Goal: Information Seeking & Learning: Find specific fact

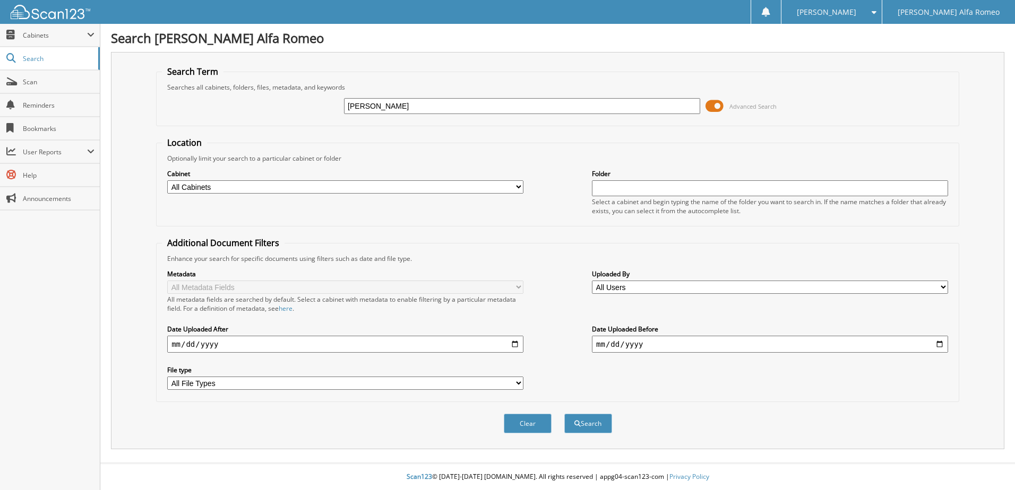
type input "[PERSON_NAME]"
click at [564, 414] on button "Search" at bounding box center [588, 424] width 48 height 20
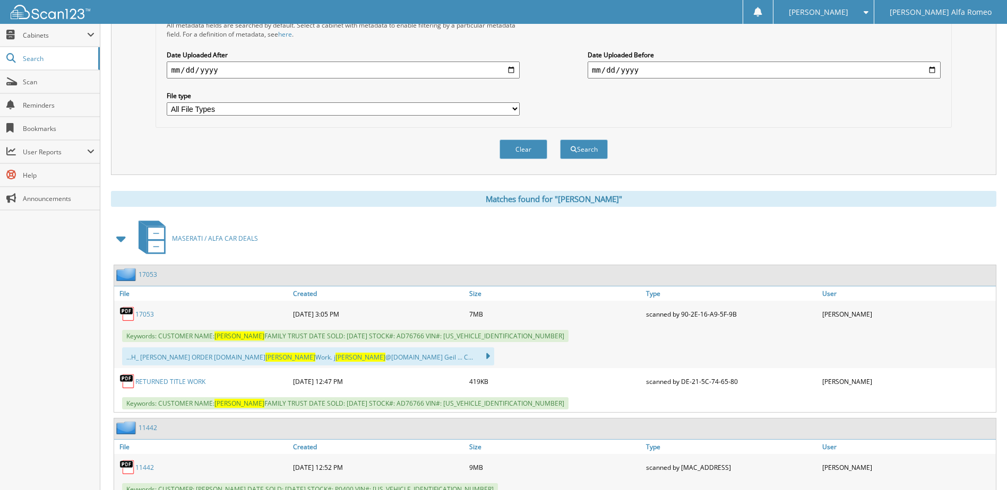
scroll to position [283, 0]
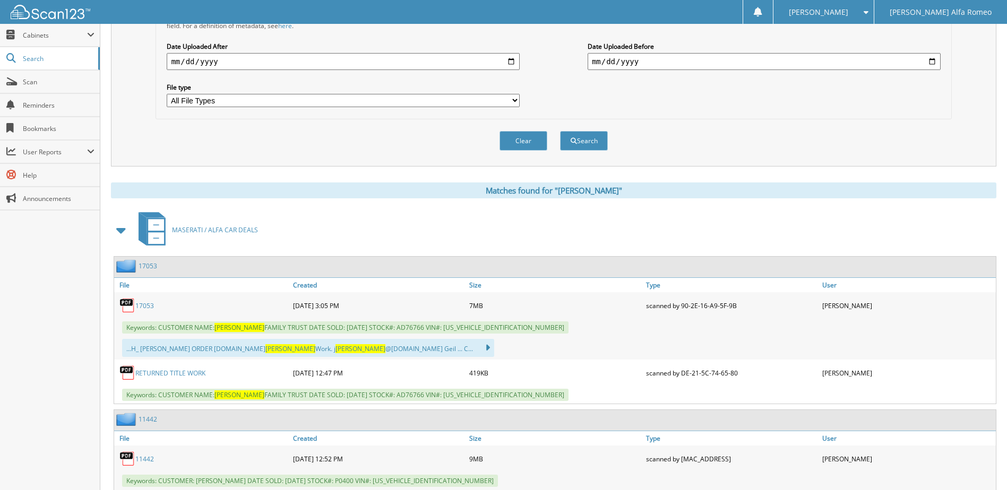
click at [146, 307] on link "17053" at bounding box center [144, 305] width 19 height 9
